Goal: Transaction & Acquisition: Purchase product/service

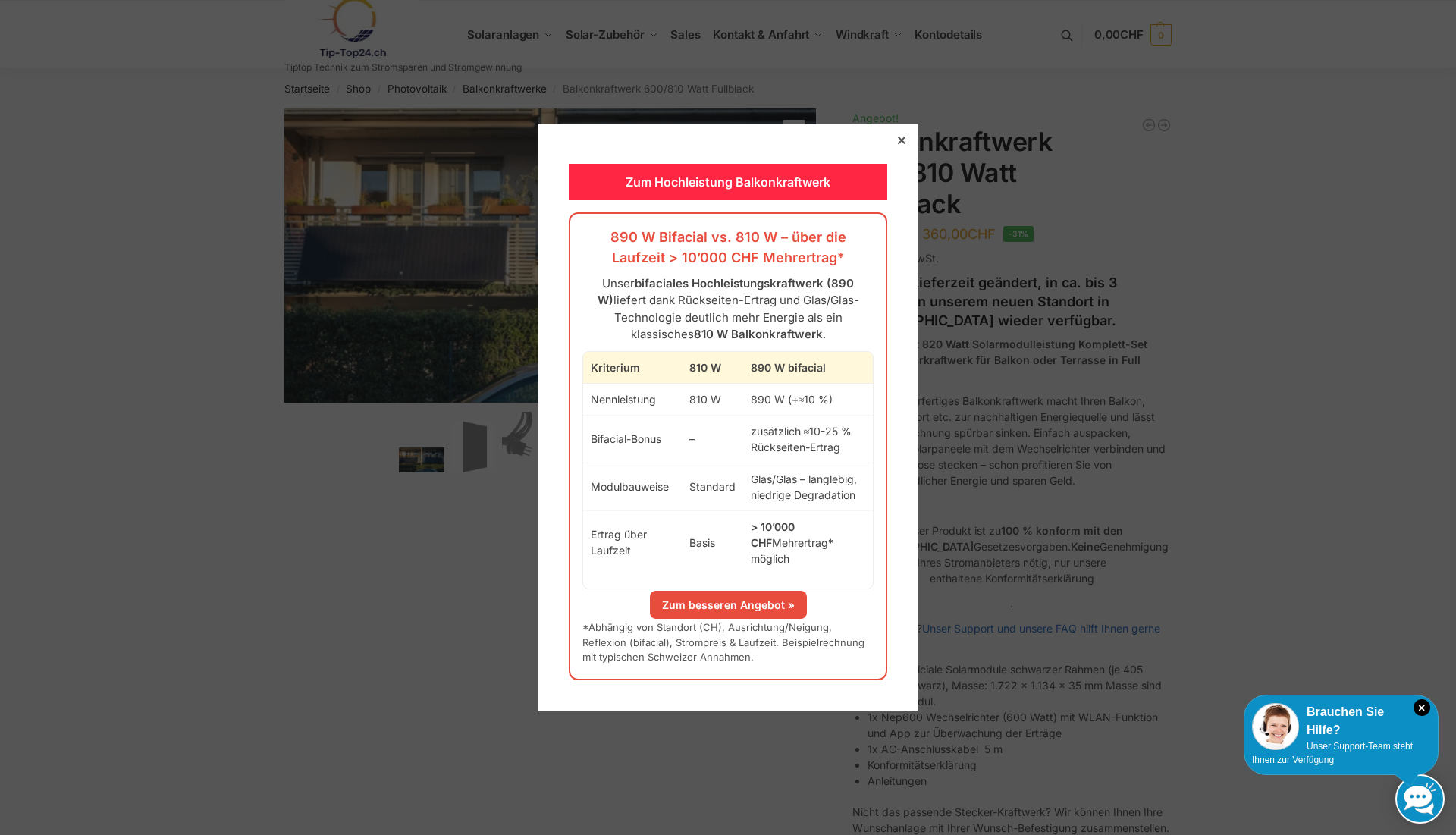
click at [898, 144] on icon at bounding box center [902, 140] width 7 height 7
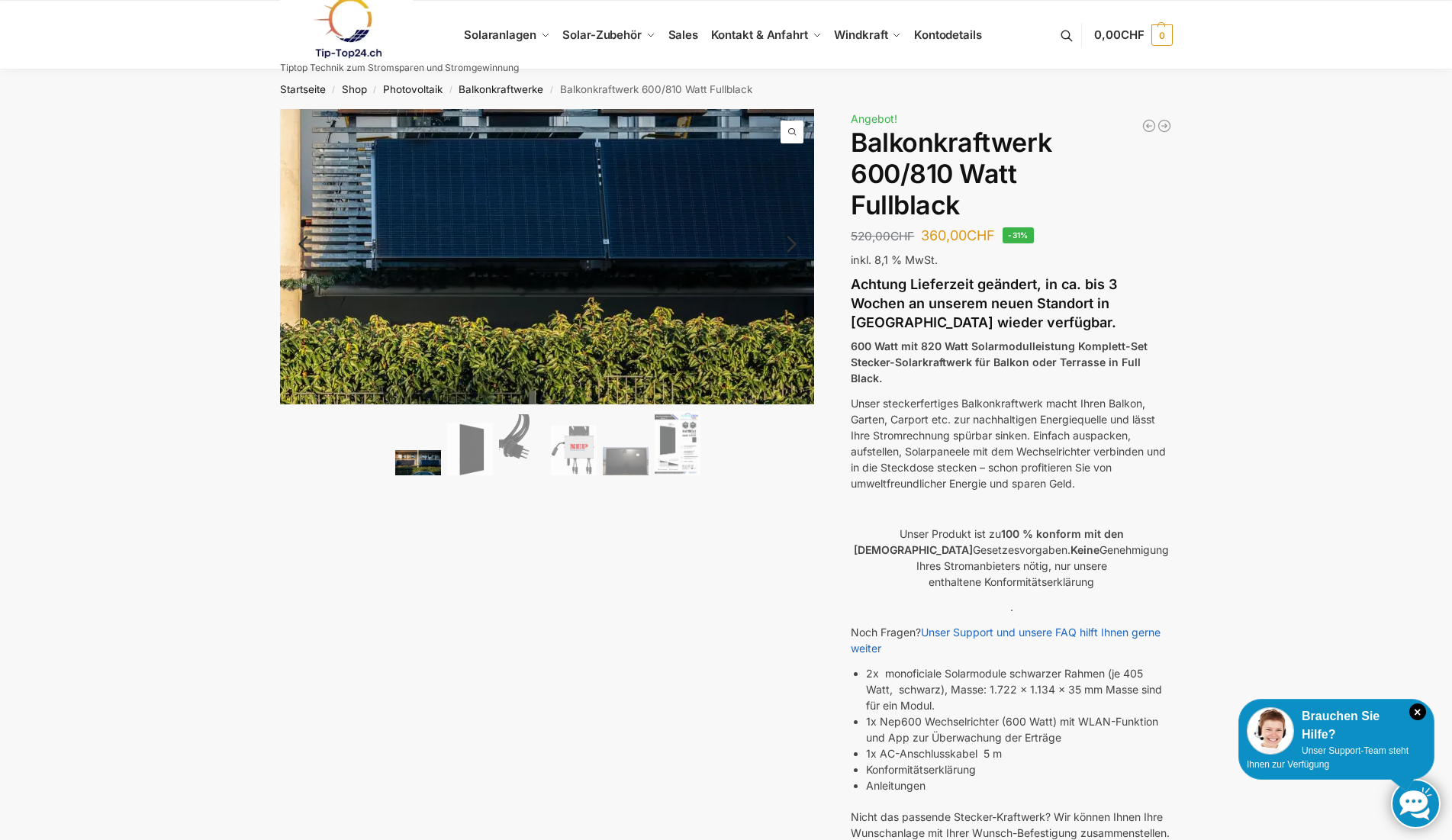
click at [756, 299] on img at bounding box center [290, 205] width 1175 height 648
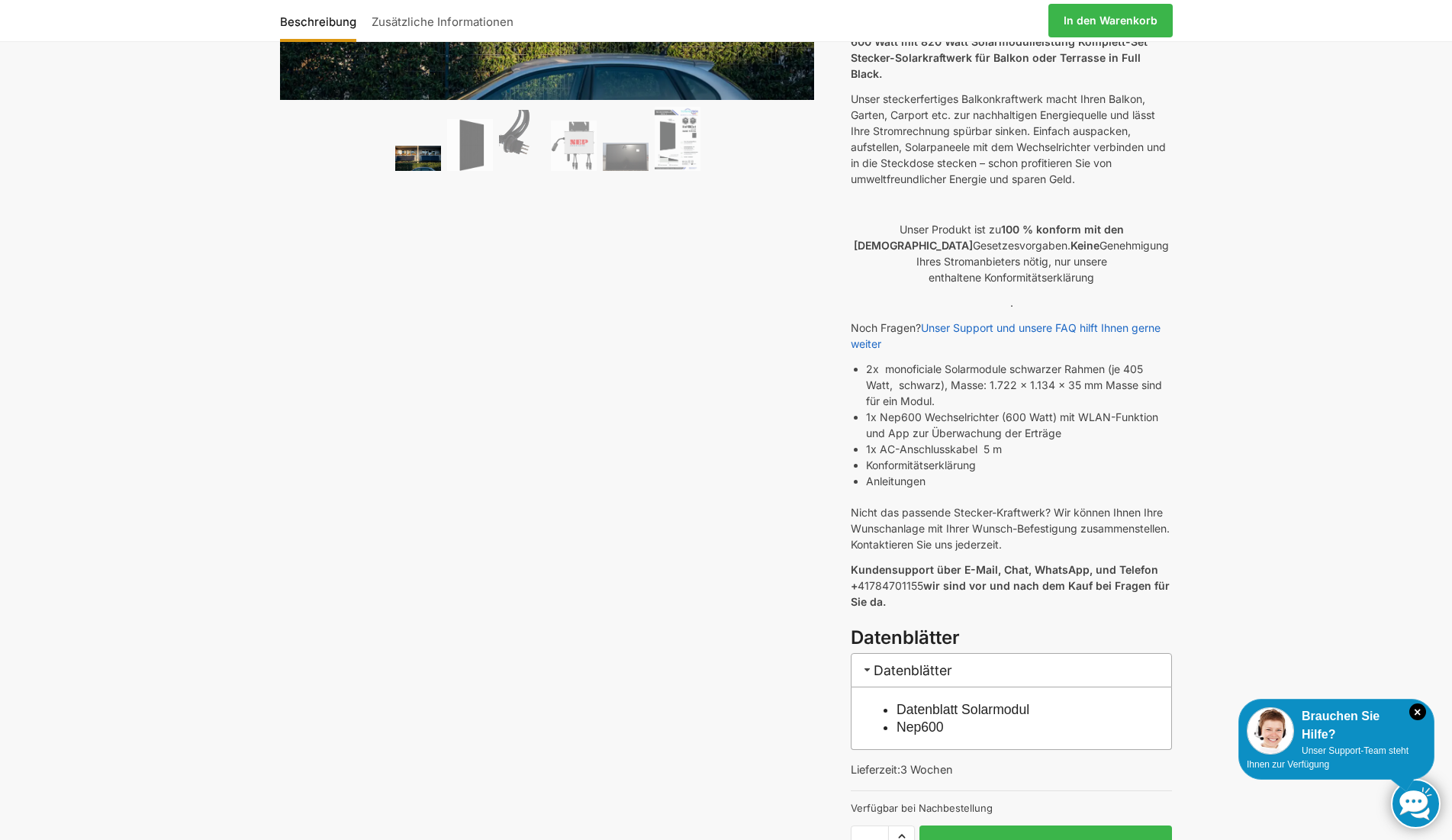
scroll to position [305, 0]
drag, startPoint x: 992, startPoint y: 384, endPoint x: 1020, endPoint y: 384, distance: 28.0
click at [1020, 384] on li "2x monoficiale Solarmodule schwarzer Rahmen (je 405 Watt, schwarz), Masse: 1.72…" at bounding box center [1019, 383] width 306 height 48
click at [602, 509] on div "🔍 Previous Next Beschreibung Zusätzliche Informationen 520,00 CHF Ursprüngliche…" at bounding box center [727, 358] width 957 height 1108
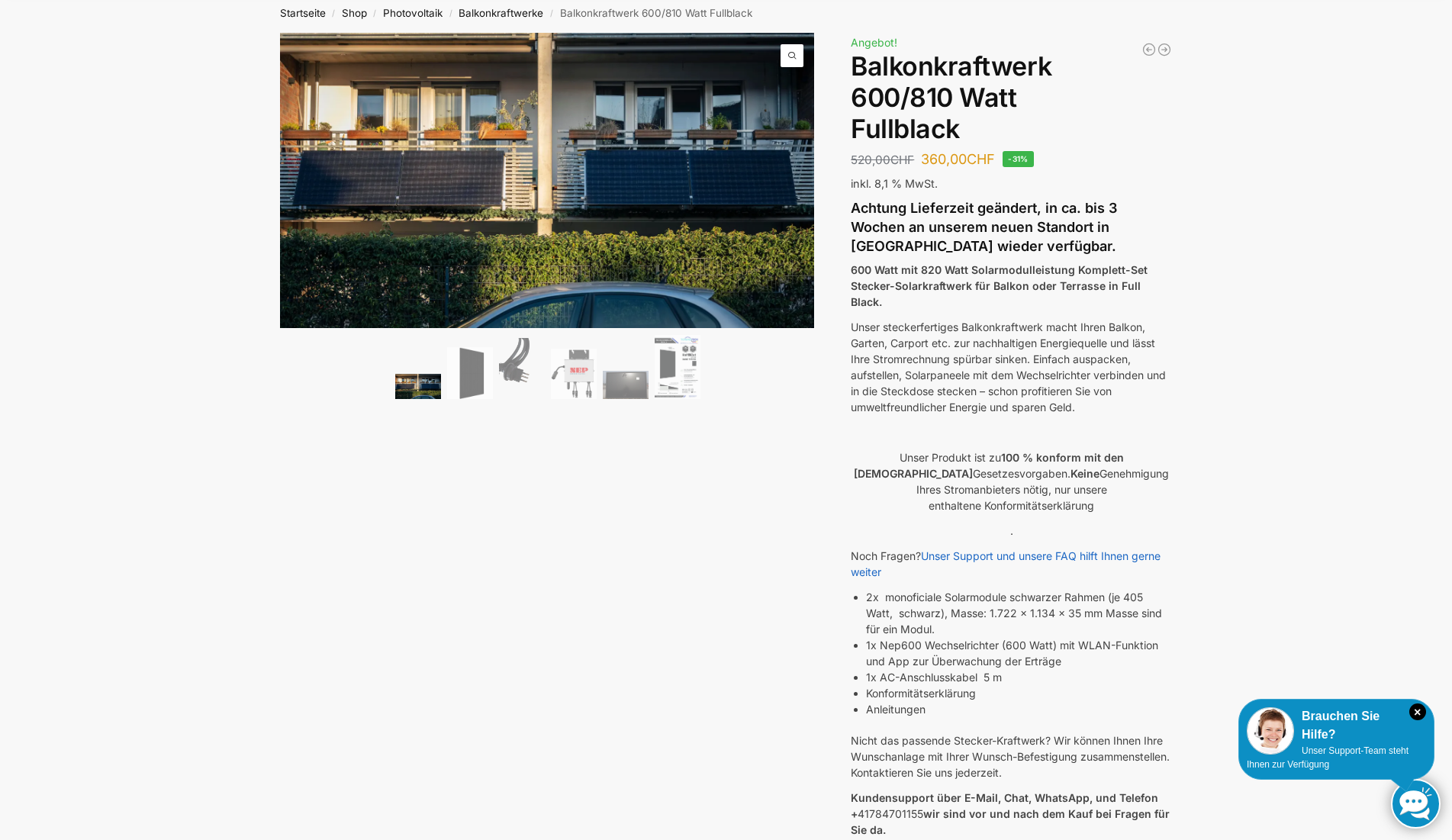
scroll to position [0, 0]
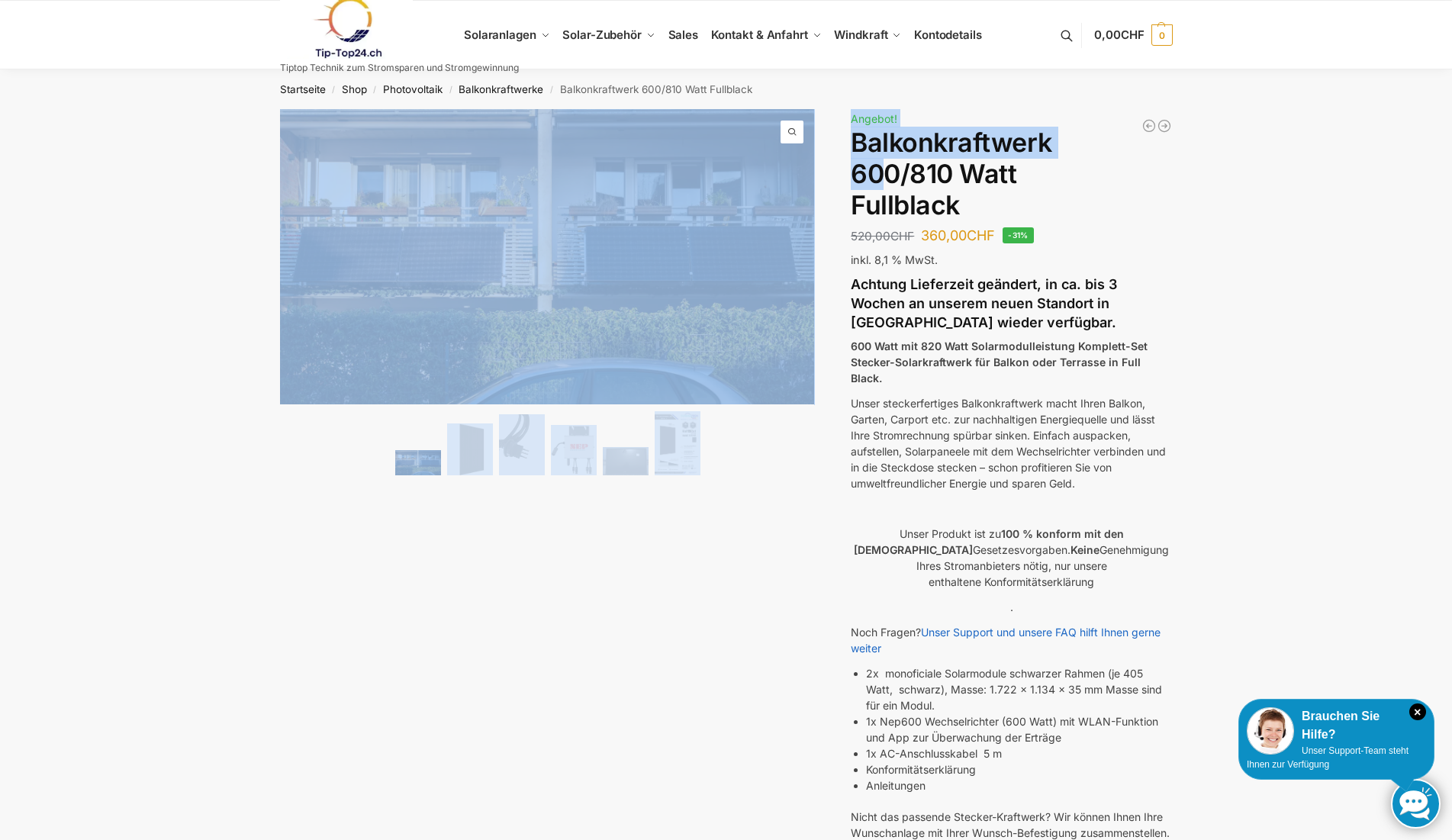
drag, startPoint x: 848, startPoint y: 173, endPoint x: 880, endPoint y: 173, distance: 32.0
click at [880, 173] on div "🔍 Previous Next Beschreibung Zusätzliche Informationen 520,00 CHF Ursprüngliche…" at bounding box center [727, 664] width 957 height 1108
click at [880, 173] on h1 "Balkonkraftwerk 600/810 Watt Fullblack" at bounding box center [1012, 174] width 321 height 93
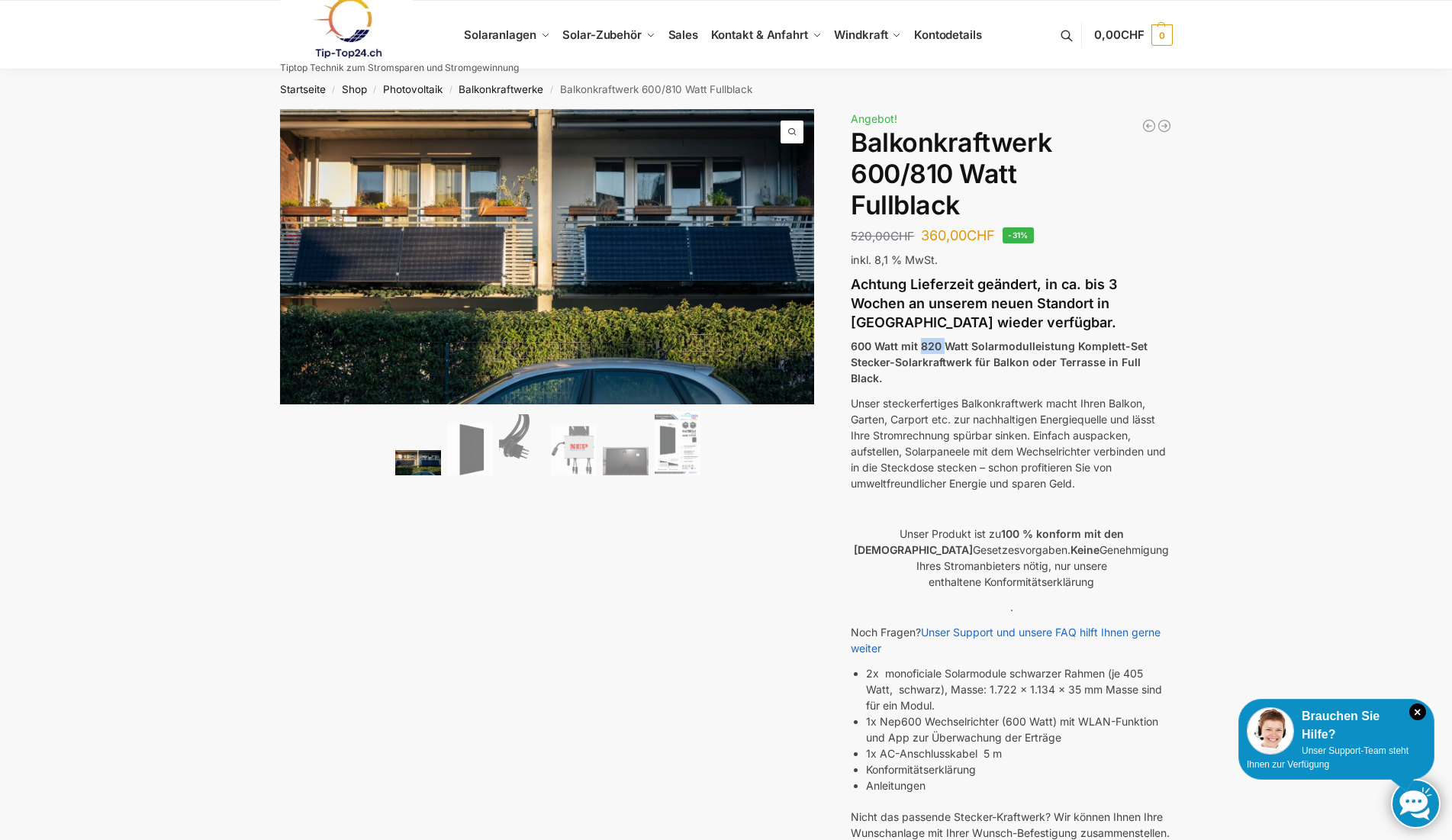
drag, startPoint x: 921, startPoint y: 344, endPoint x: 950, endPoint y: 350, distance: 29.6
click at [950, 350] on strong "600 Watt mit 820 Watt Solarmodulleistung Komplett-Set Stecker-Solarkraftwerk fü…" at bounding box center [999, 362] width 297 height 45
click at [950, 351] on strong "600 Watt mit 820 Watt Solarmodulleistung Komplett-Set Stecker-Solarkraftwerk fü…" at bounding box center [999, 362] width 297 height 45
click at [948, 351] on strong "600 Watt mit 820 Watt Solarmodulleistung Komplett-Set Stecker-Solarkraftwerk fü…" at bounding box center [999, 362] width 297 height 45
click at [593, 438] on img at bounding box center [573, 451] width 46 height 51
